Goal: Task Accomplishment & Management: Manage account settings

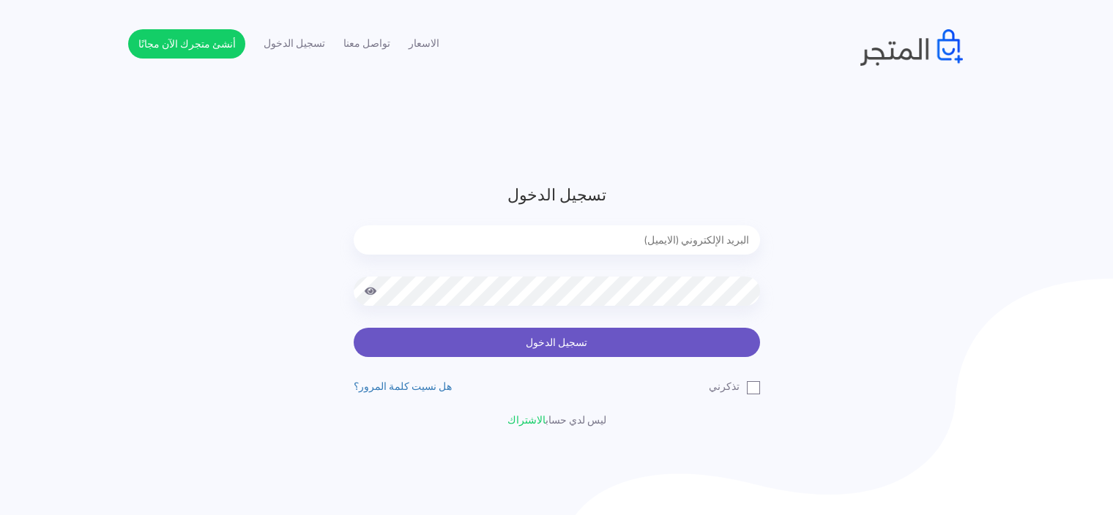
type input "[EMAIL_ADDRESS][DOMAIN_NAME]"
click at [621, 343] on button "تسجيل الدخول" at bounding box center [557, 342] width 406 height 29
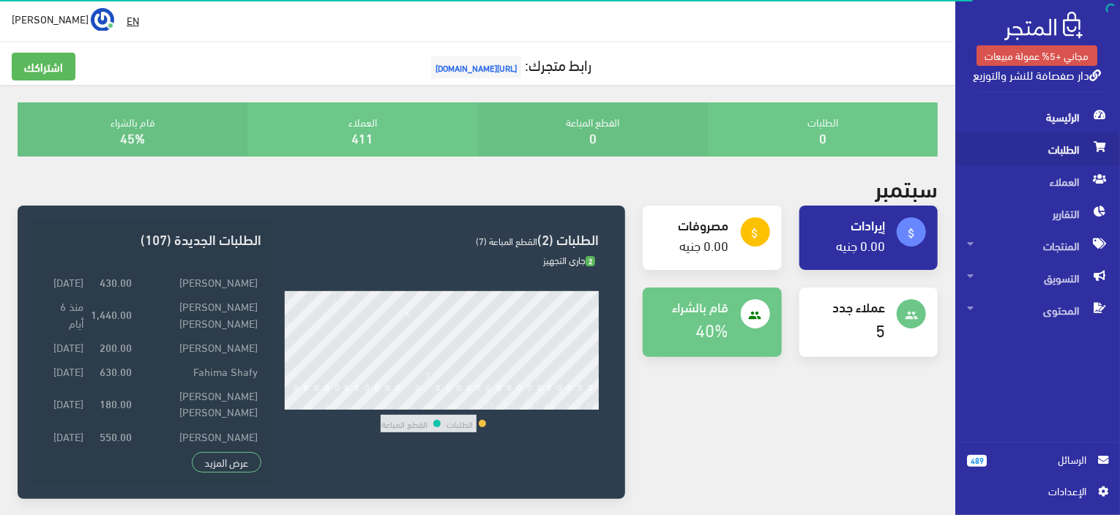
click at [1073, 152] on span "الطلبات" at bounding box center [1037, 149] width 141 height 32
